Goal: Task Accomplishment & Management: Manage account settings

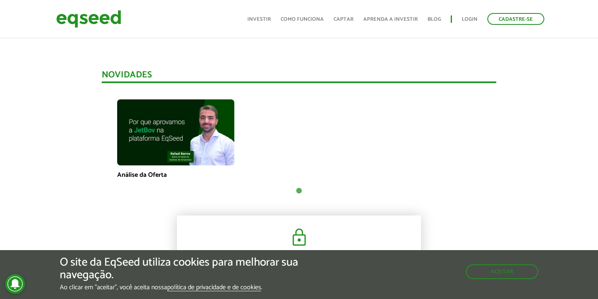
scroll to position [535, 0]
click at [184, 141] on img at bounding box center [175, 132] width 117 height 66
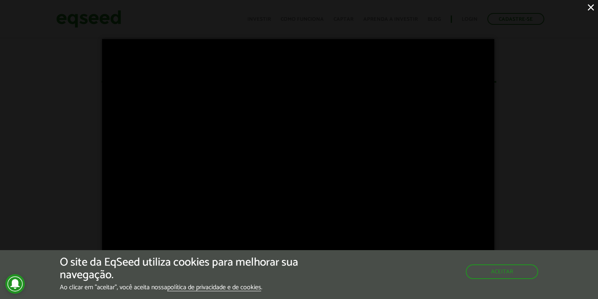
click at [591, 8] on button "×" at bounding box center [591, 7] width 14 height 14
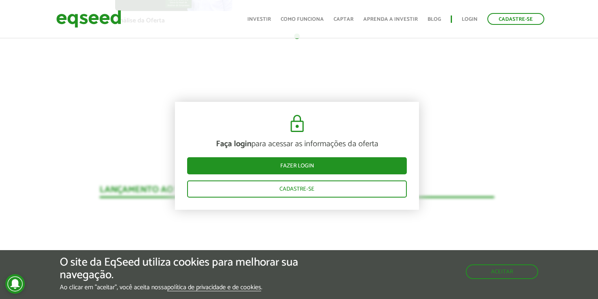
scroll to position [690, 2]
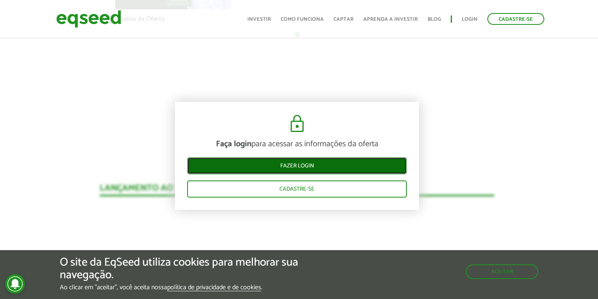
click at [304, 164] on link "Fazer login" at bounding box center [297, 165] width 220 height 17
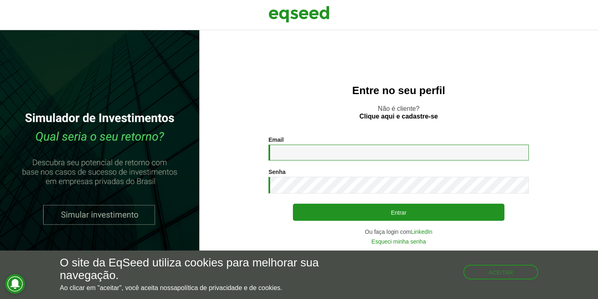
click at [328, 152] on input "Email *" at bounding box center [399, 153] width 261 height 16
click at [331, 153] on input "Email *" at bounding box center [399, 153] width 261 height 16
type input "**********"
click at [293, 204] on button "Entrar" at bounding box center [399, 212] width 212 height 17
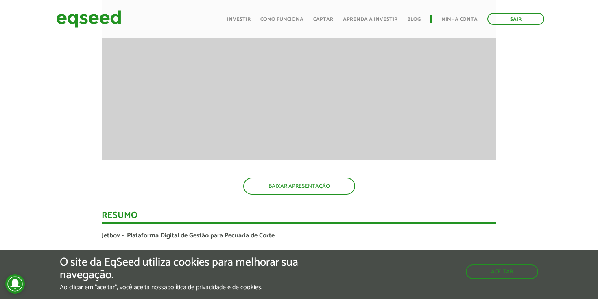
scroll to position [1179, 0]
